Goal: Find specific page/section: Find specific page/section

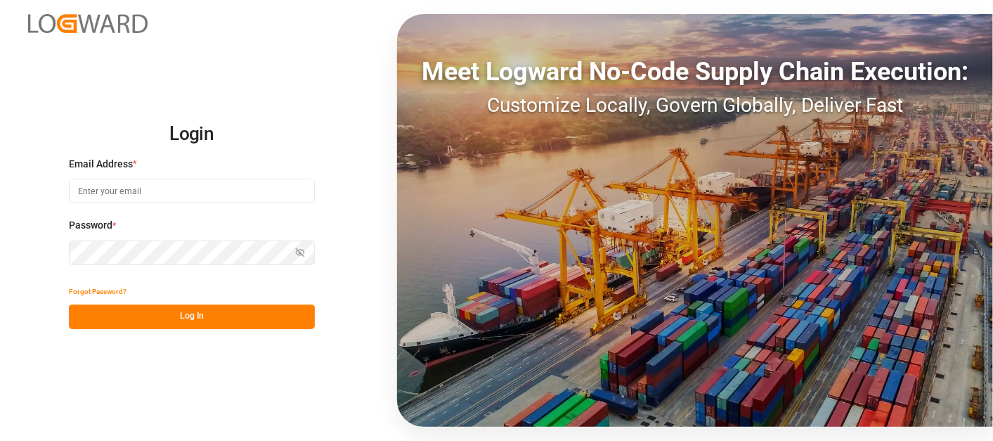
click at [133, 190] on input at bounding box center [192, 190] width 246 height 25
type input "camilo.perez@jamindustries.com"
click at [241, 320] on button "Log In" at bounding box center [192, 316] width 246 height 25
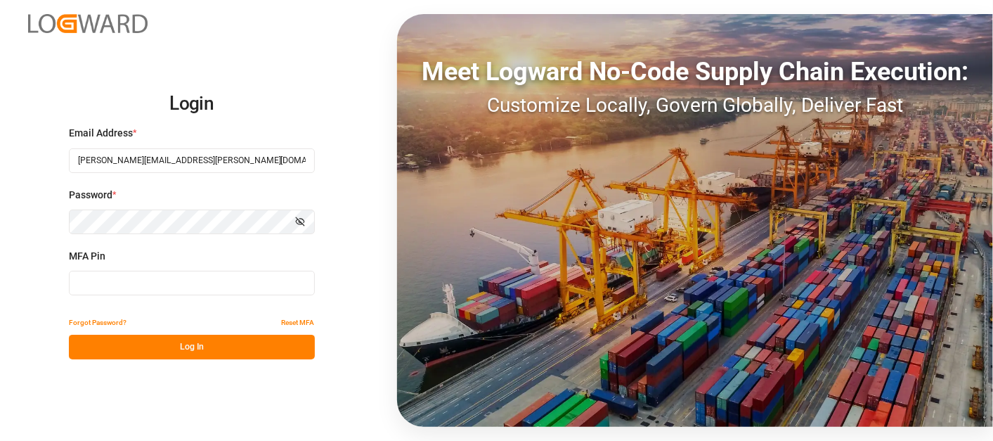
click at [157, 279] on input at bounding box center [192, 283] width 246 height 25
type input "7"
type input "973585"
click at [212, 349] on button "Log In" at bounding box center [192, 346] width 246 height 25
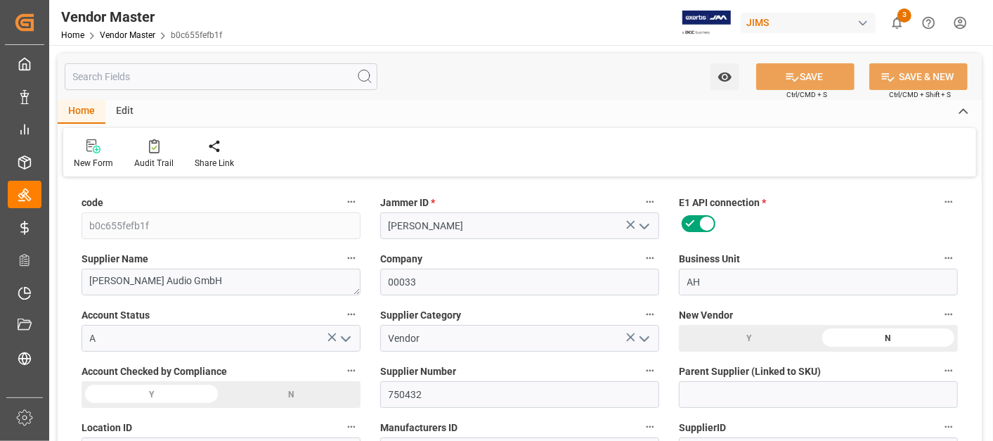
type input "06-25-2024 12:46"
click at [188, 78] on input "text" at bounding box center [221, 76] width 313 height 27
type input "NET 45"
click at [131, 35] on link "Vendor Master" at bounding box center [128, 35] width 56 height 10
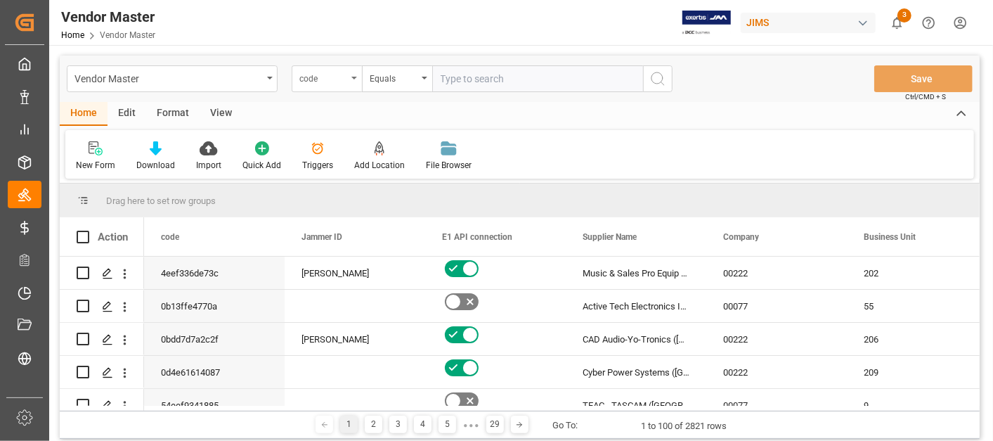
click at [344, 84] on div "code" at bounding box center [327, 78] width 70 height 27
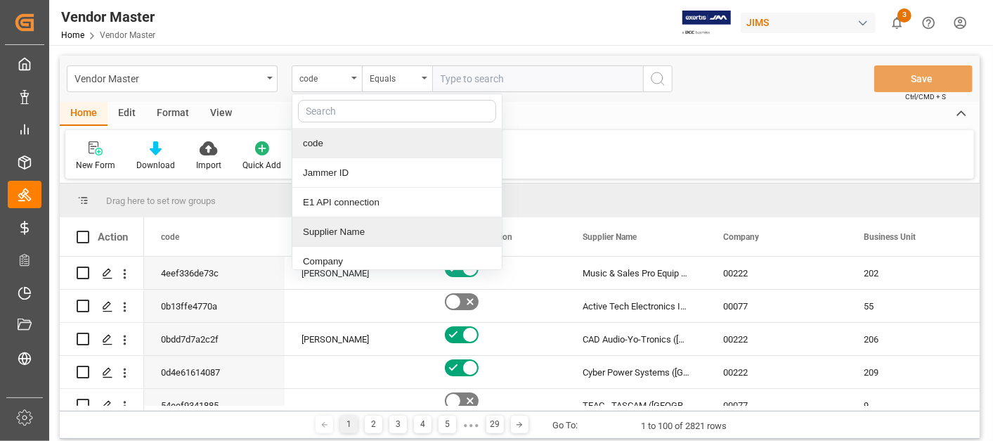
click at [364, 225] on div "Supplier Name" at bounding box center [396, 232] width 209 height 30
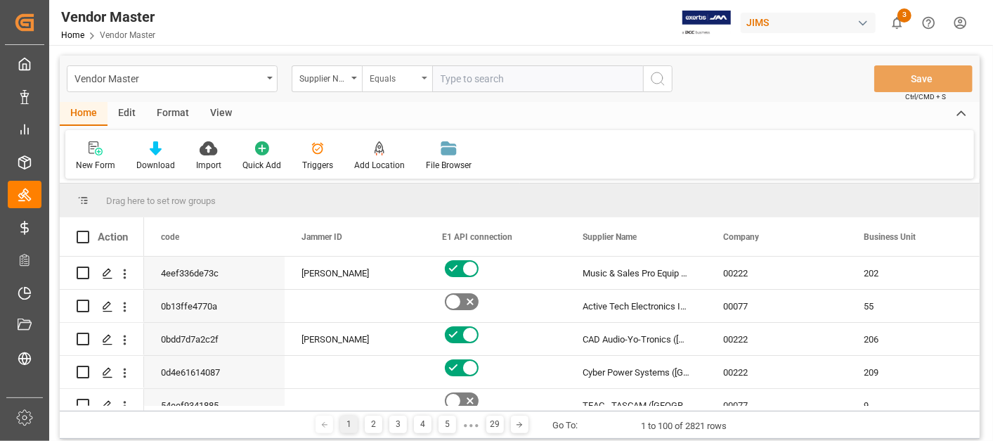
click at [411, 79] on div "Equals" at bounding box center [394, 77] width 48 height 16
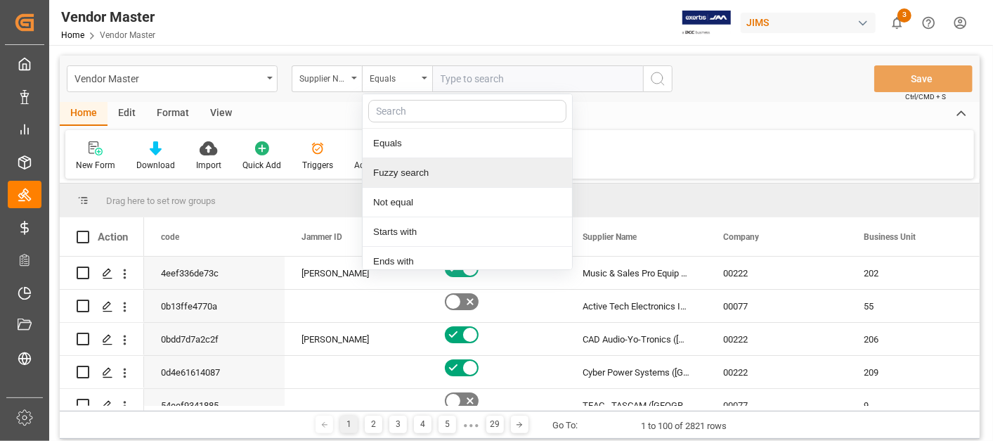
click at [415, 168] on div "Fuzzy search" at bounding box center [467, 173] width 209 height 30
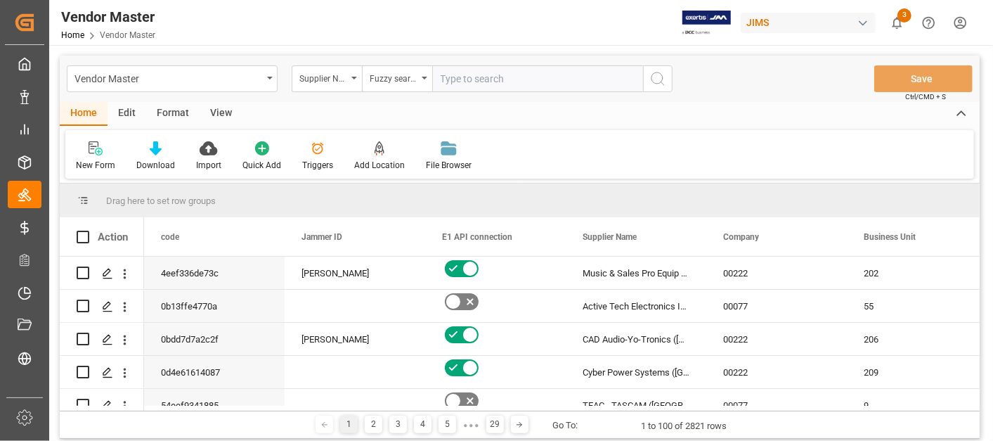
click at [468, 74] on input "text" at bounding box center [537, 78] width 211 height 27
type input "T"
type input "Company Drum"
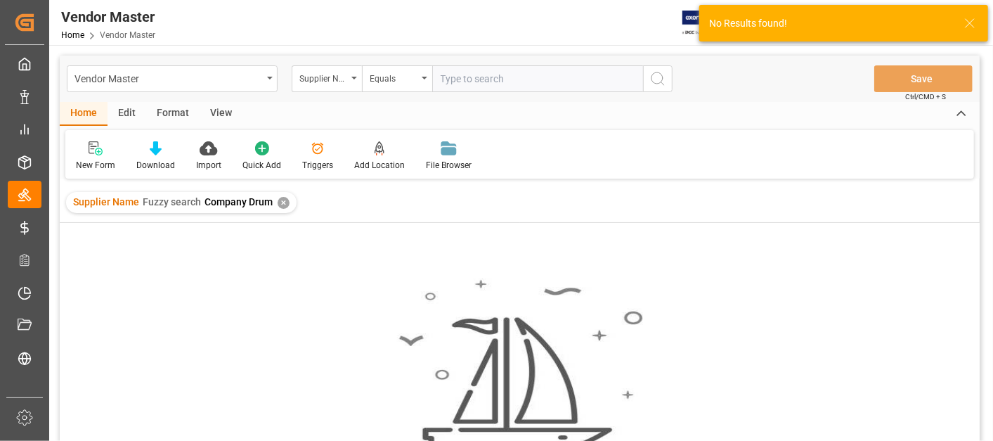
click at [285, 203] on div "✕" at bounding box center [284, 203] width 12 height 12
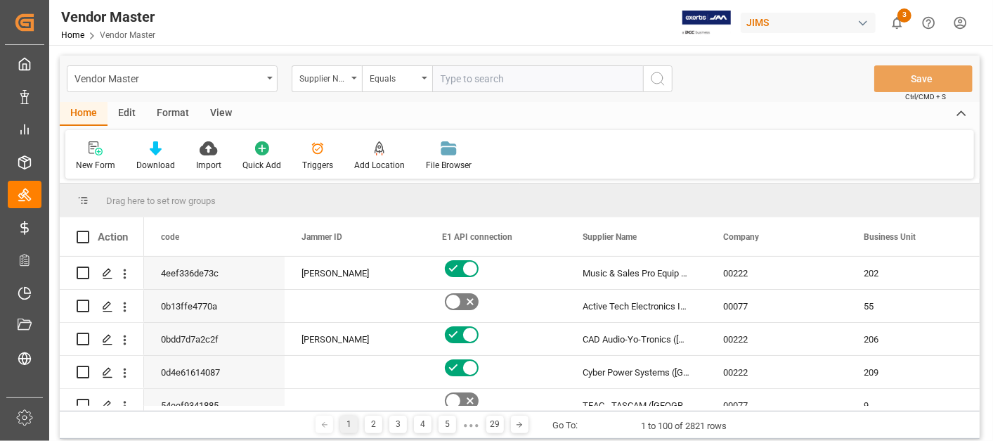
click at [463, 82] on input "text" at bounding box center [537, 78] width 211 height 27
paste input "774593"
type input "774593"
click at [341, 77] on div "Supplier Name" at bounding box center [323, 77] width 48 height 16
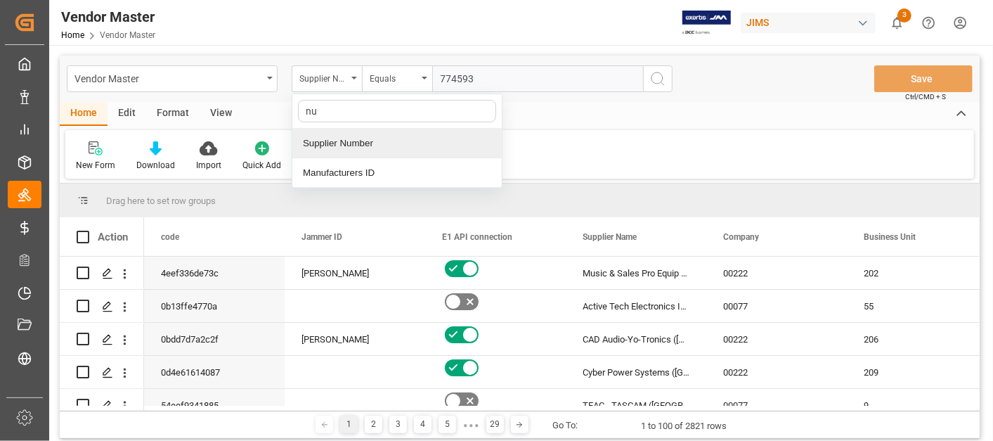
type input "num"
click at [355, 150] on div "Supplier Number" at bounding box center [396, 144] width 209 height 30
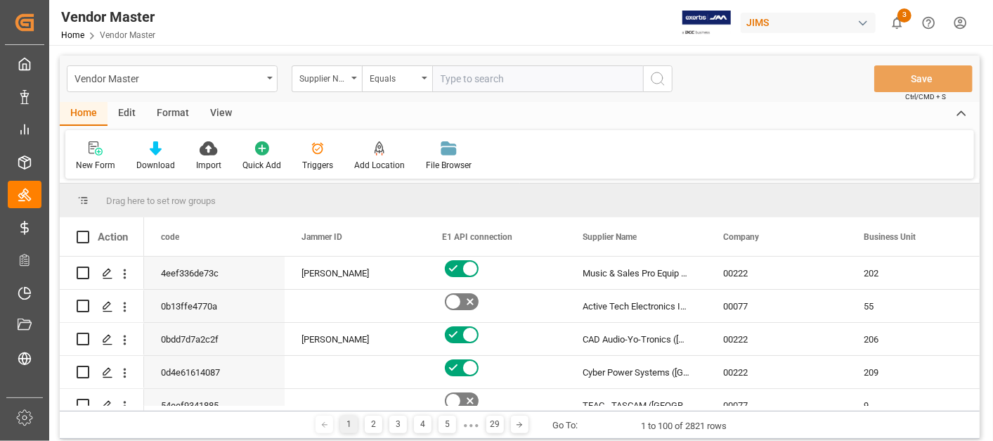
click at [460, 79] on input "text" at bounding box center [537, 78] width 211 height 27
paste input "774593"
type input "774593"
click at [661, 77] on icon "search button" at bounding box center [657, 78] width 17 height 17
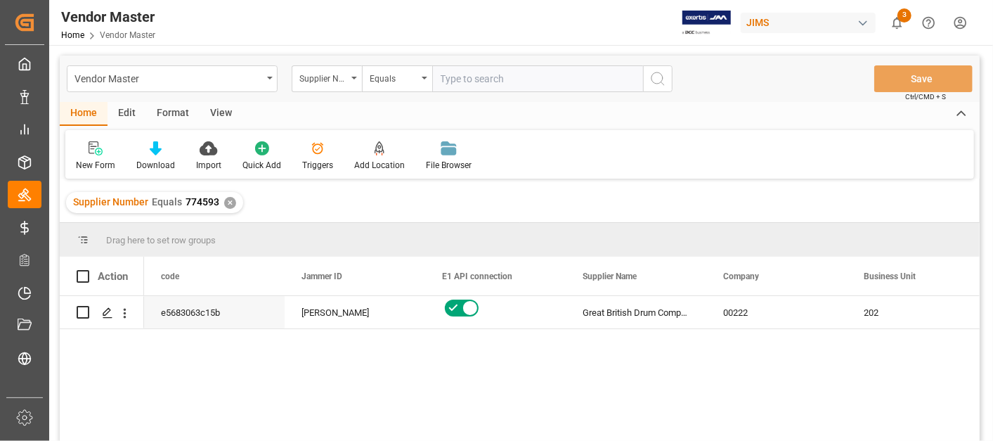
click at [579, 367] on div "e5683063c15b Catherine Heng Great British Drum Company Ltd 00222 202 N" at bounding box center [562, 373] width 836 height 154
click at [543, 361] on div "Great British Drum Company Ltd 00222 202 N Catherine Heng e5683063c15b" at bounding box center [562, 373] width 836 height 154
click at [104, 317] on line "Press SPACE to select this row." at bounding box center [107, 317] width 8 height 0
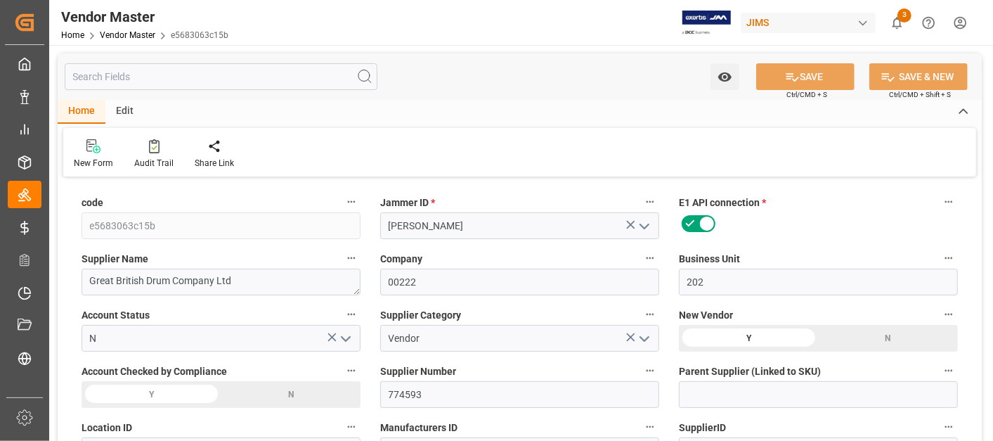
type input "01-17-2025 15:31"
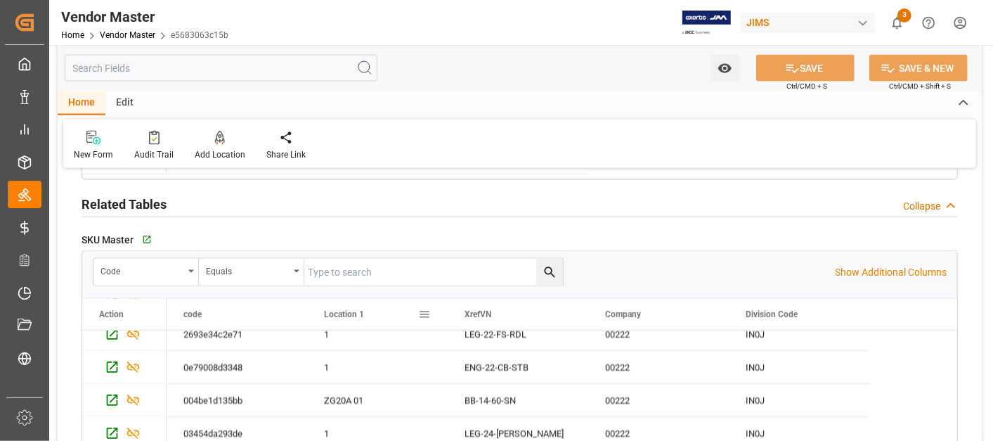
scroll to position [234, 0]
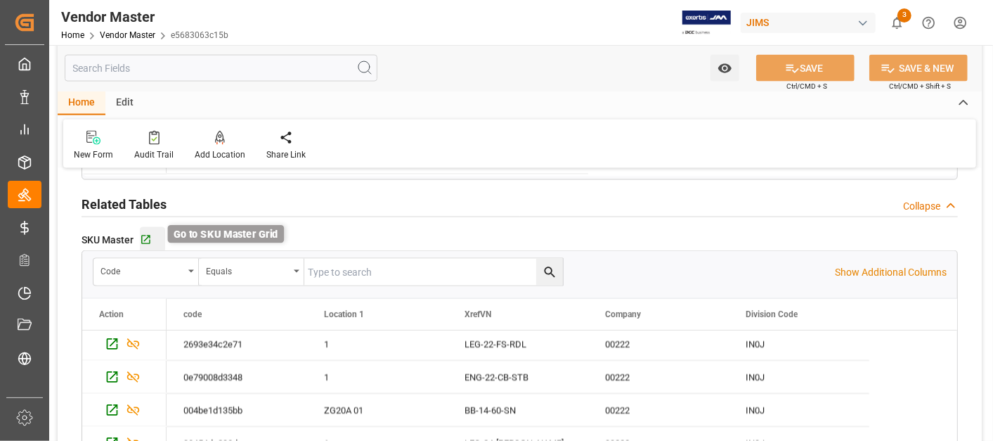
type input "NET 30"
click at [142, 238] on icon "button" at bounding box center [145, 239] width 9 height 9
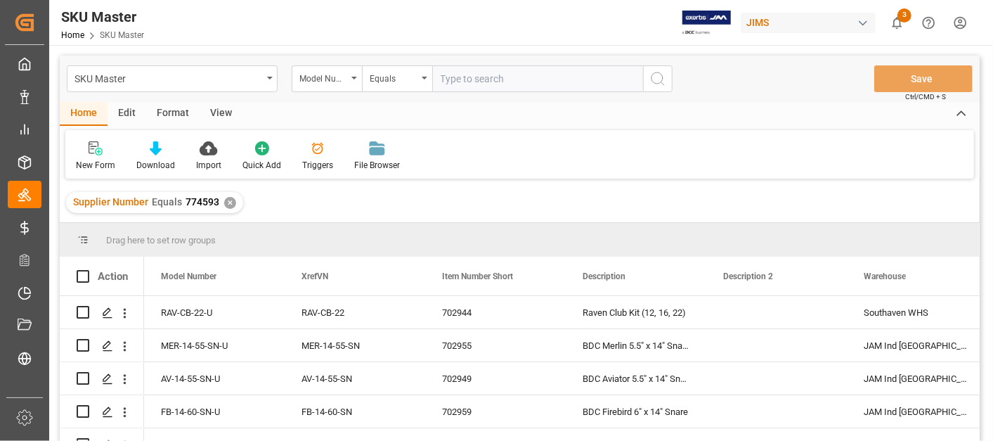
click at [495, 246] on div "Drag here to set row groups" at bounding box center [520, 240] width 920 height 34
click at [507, 317] on div "702944" at bounding box center [495, 312] width 141 height 32
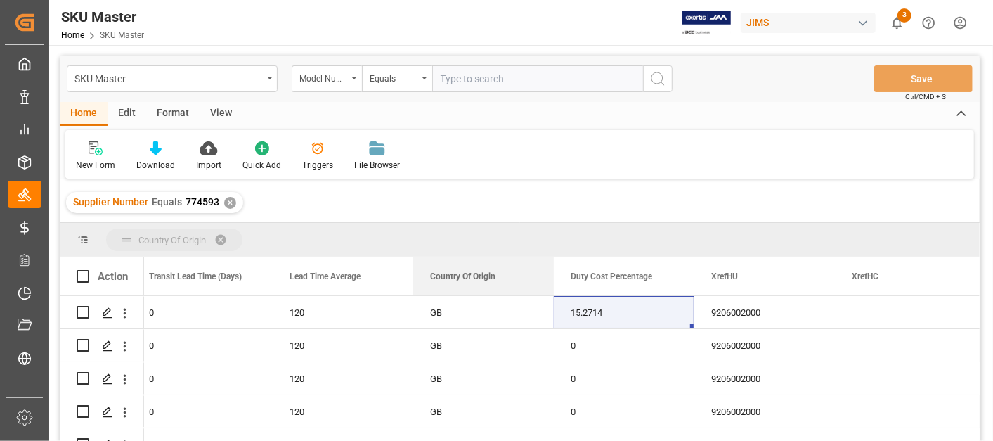
drag, startPoint x: 467, startPoint y: 279, endPoint x: 443, endPoint y: 240, distance: 45.4
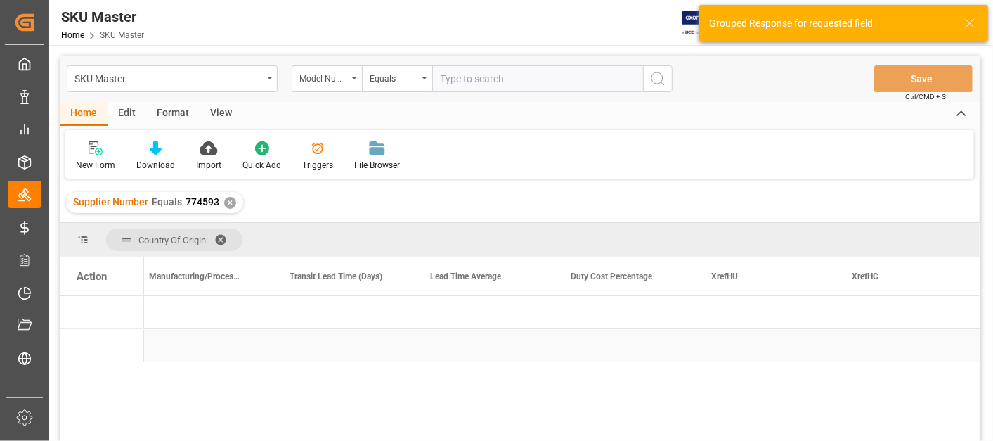
click at [290, 338] on div "Press SPACE to select this row." at bounding box center [343, 345] width 141 height 32
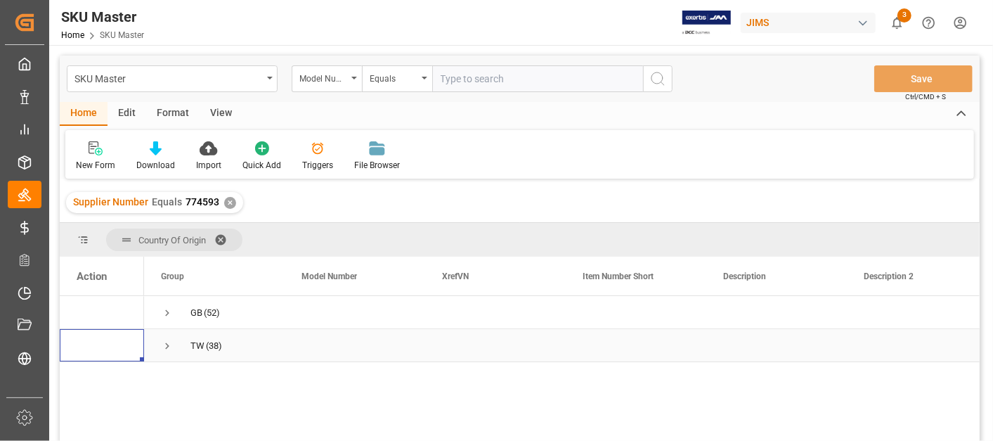
click at [167, 351] on span "Press SPACE to select this row." at bounding box center [167, 345] width 13 height 13
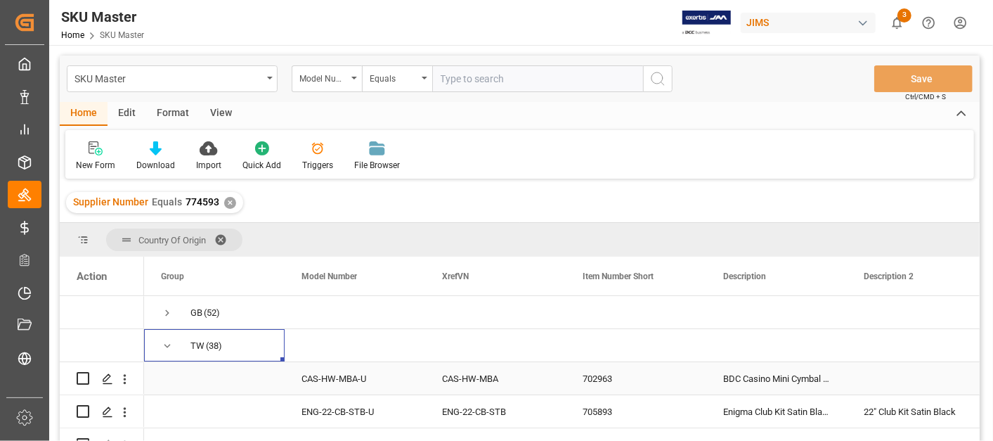
click at [392, 374] on div "CAS-HW-MBA-U" at bounding box center [355, 378] width 141 height 32
click at [162, 308] on span "Press SPACE to select this row." at bounding box center [167, 312] width 13 height 13
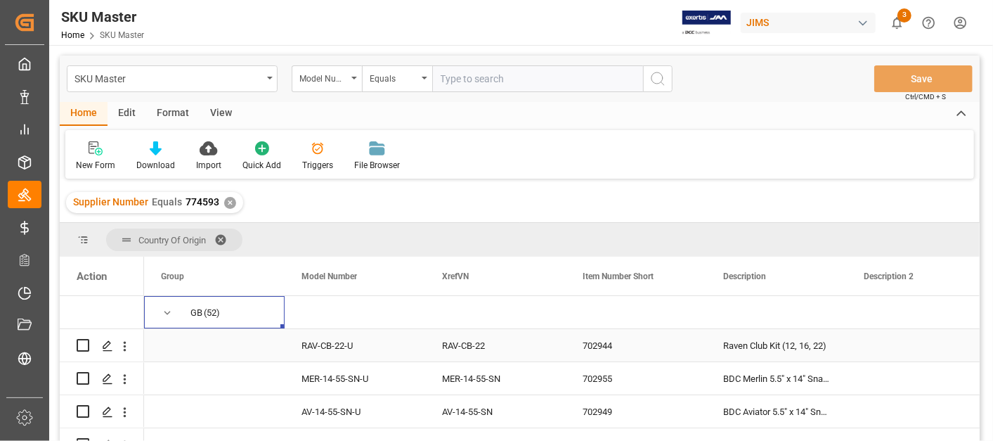
click at [401, 346] on div "RAV-CB-22-U" at bounding box center [355, 345] width 141 height 32
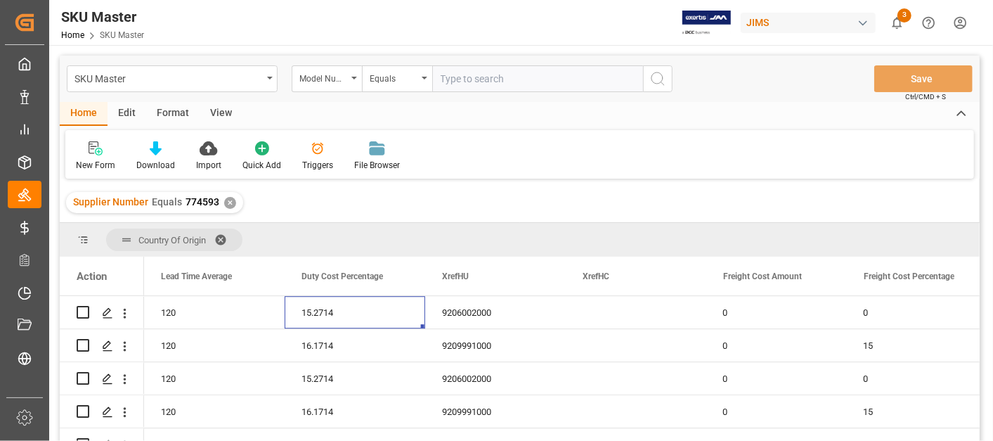
scroll to position [2311, 0]
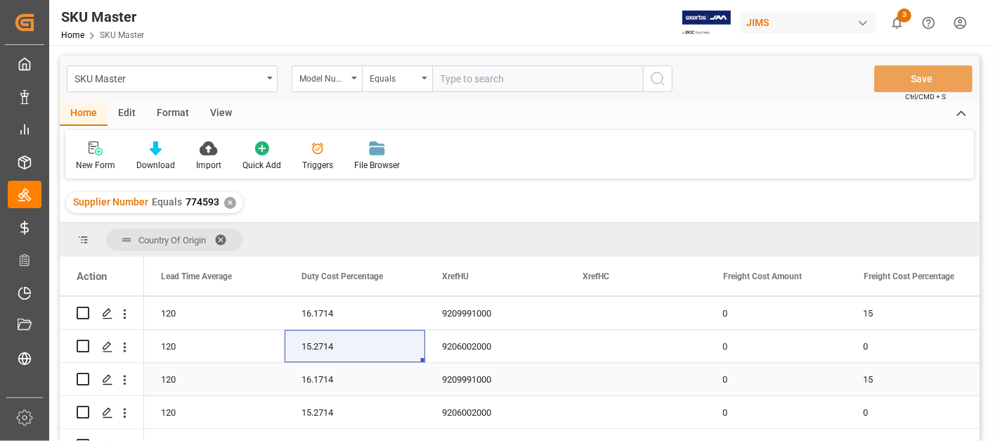
click at [370, 371] on div "16.1714" at bounding box center [355, 379] width 141 height 32
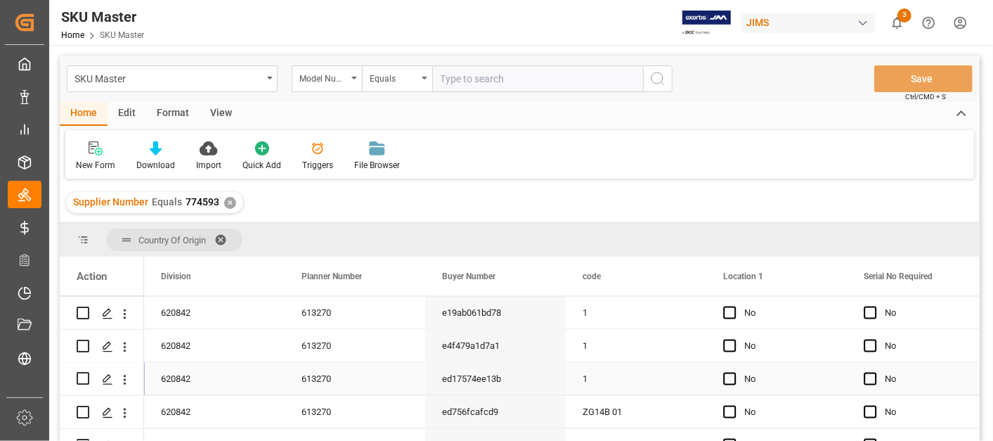
scroll to position [0, 1687]
